Goal: Register for event/course

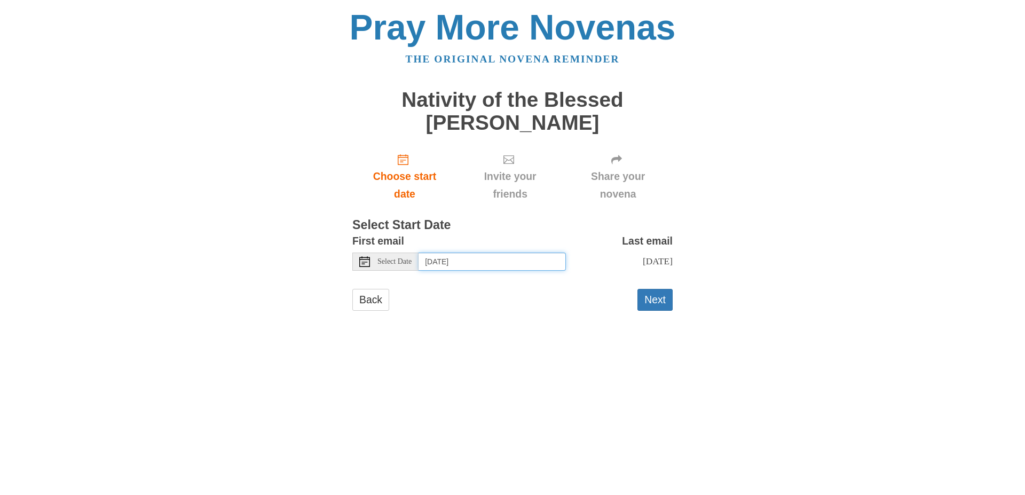
click at [523, 271] on input "Tuesday, September 2nd" at bounding box center [492, 262] width 147 height 18
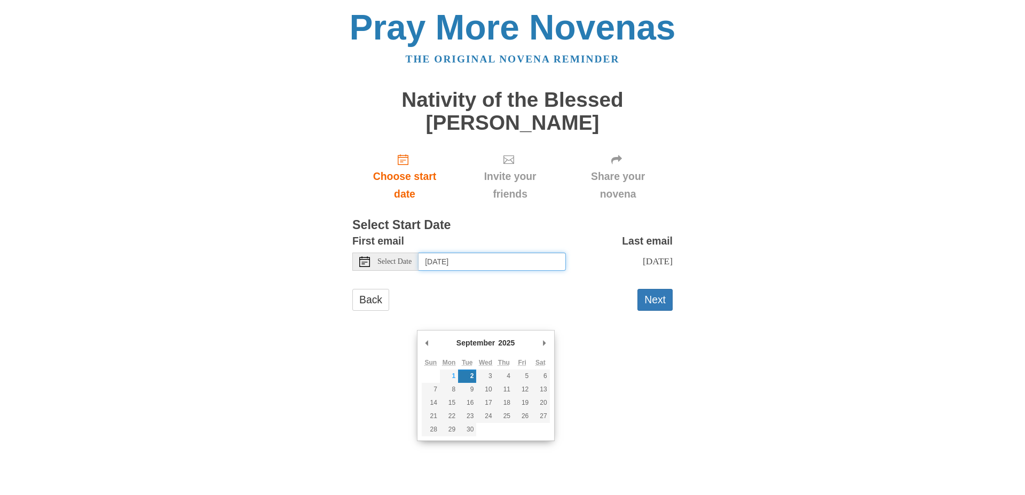
click at [458, 271] on input "Tuesday, September 2nd" at bounding box center [492, 262] width 147 height 18
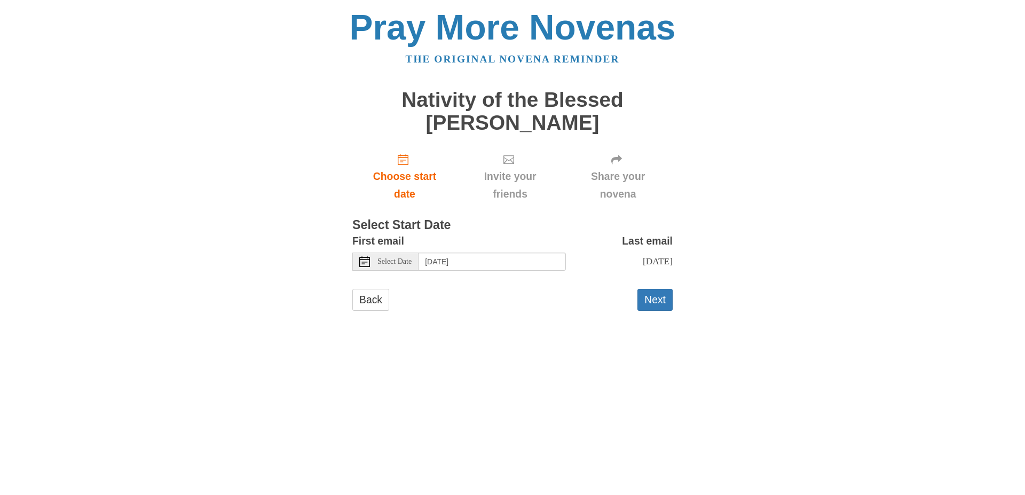
click at [375, 271] on div "Select Date" at bounding box center [385, 262] width 66 height 18
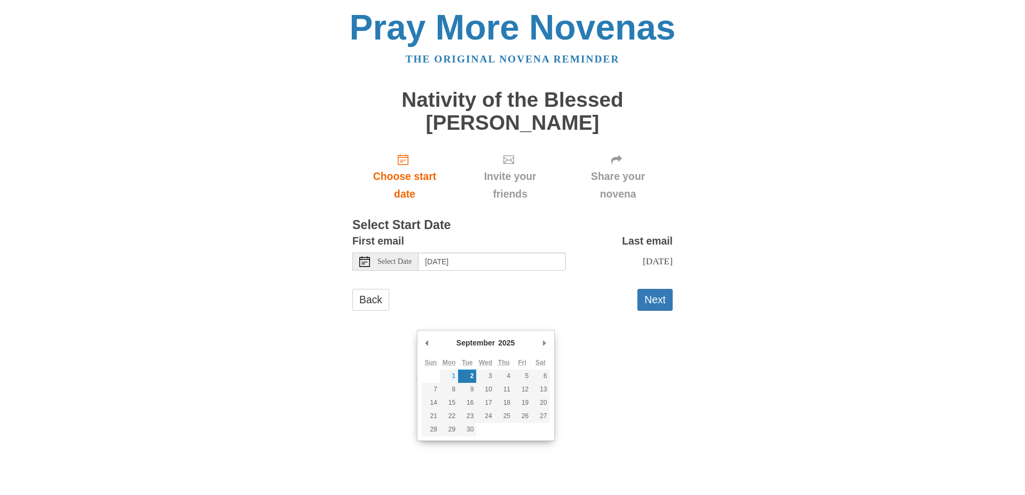
click at [390, 265] on span "Select Date" at bounding box center [394, 261] width 34 height 7
type input "Monday, September 1st"
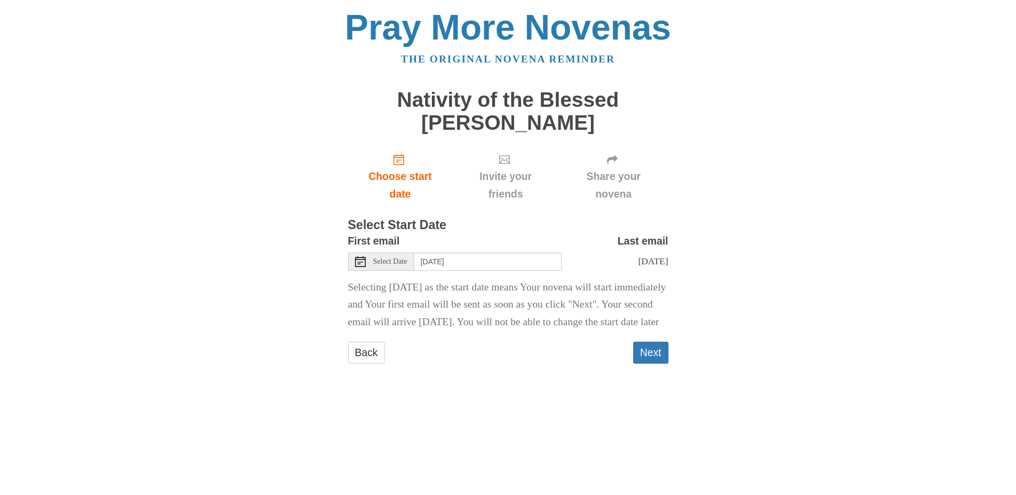
scroll to position [49, 0]
click at [663, 364] on button "Next" at bounding box center [650, 353] width 35 height 22
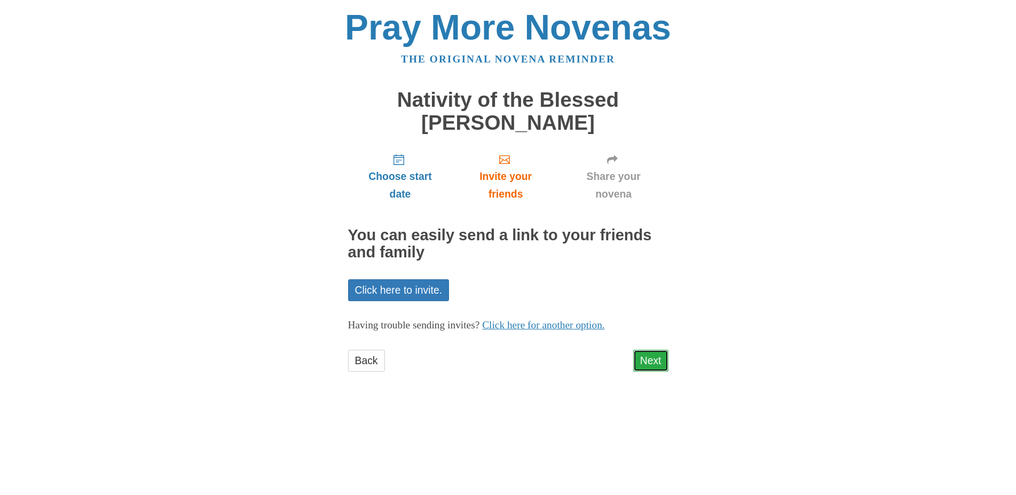
click at [659, 372] on link "Next" at bounding box center [650, 361] width 35 height 22
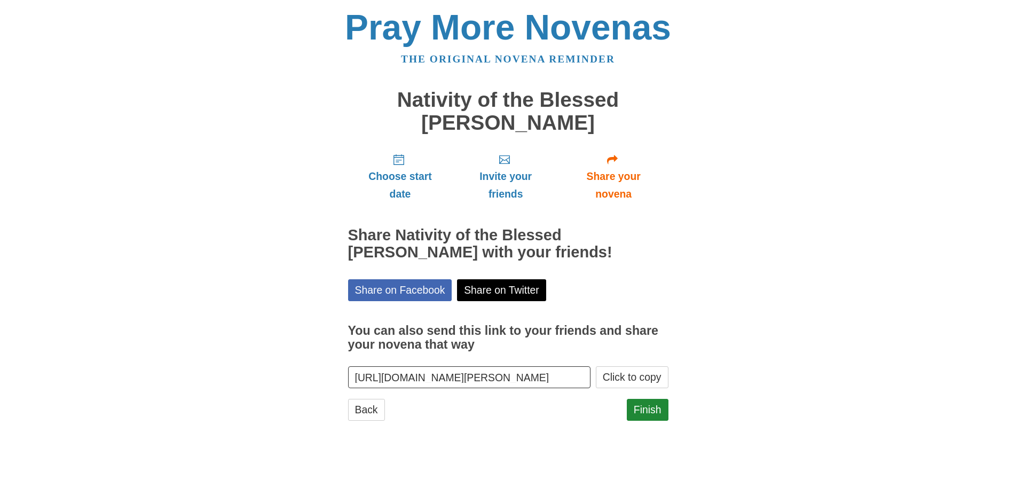
scroll to position [82, 0]
click at [651, 421] on link "Finish" at bounding box center [648, 410] width 42 height 22
